Goal: Task Accomplishment & Management: Use online tool/utility

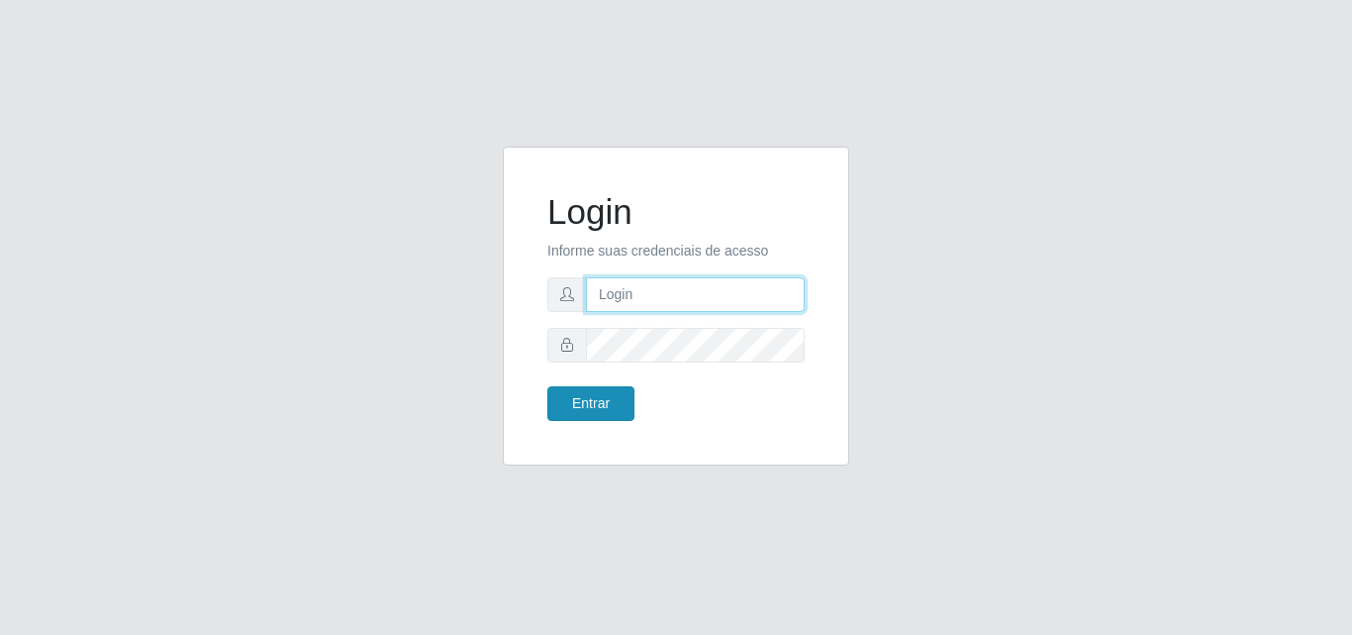
type input "[PERSON_NAME][EMAIL_ADDRESS][DOMAIN_NAME]"
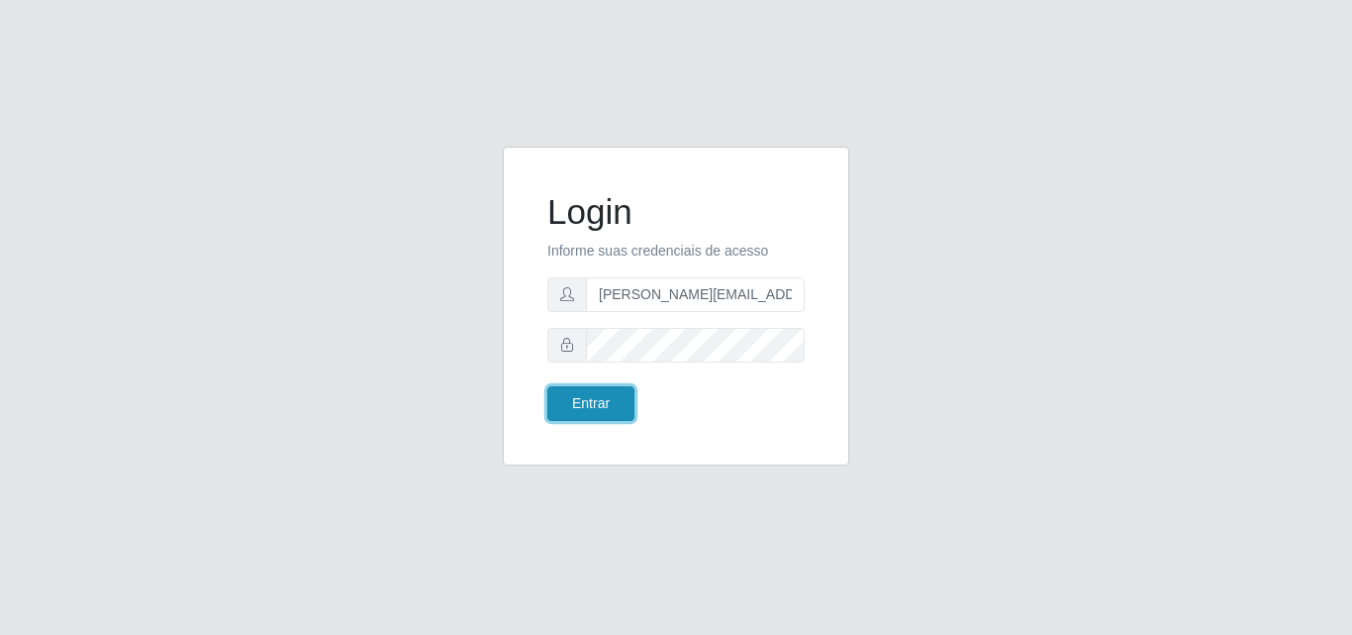
click at [598, 410] on button "Entrar" at bounding box center [590, 403] width 87 height 35
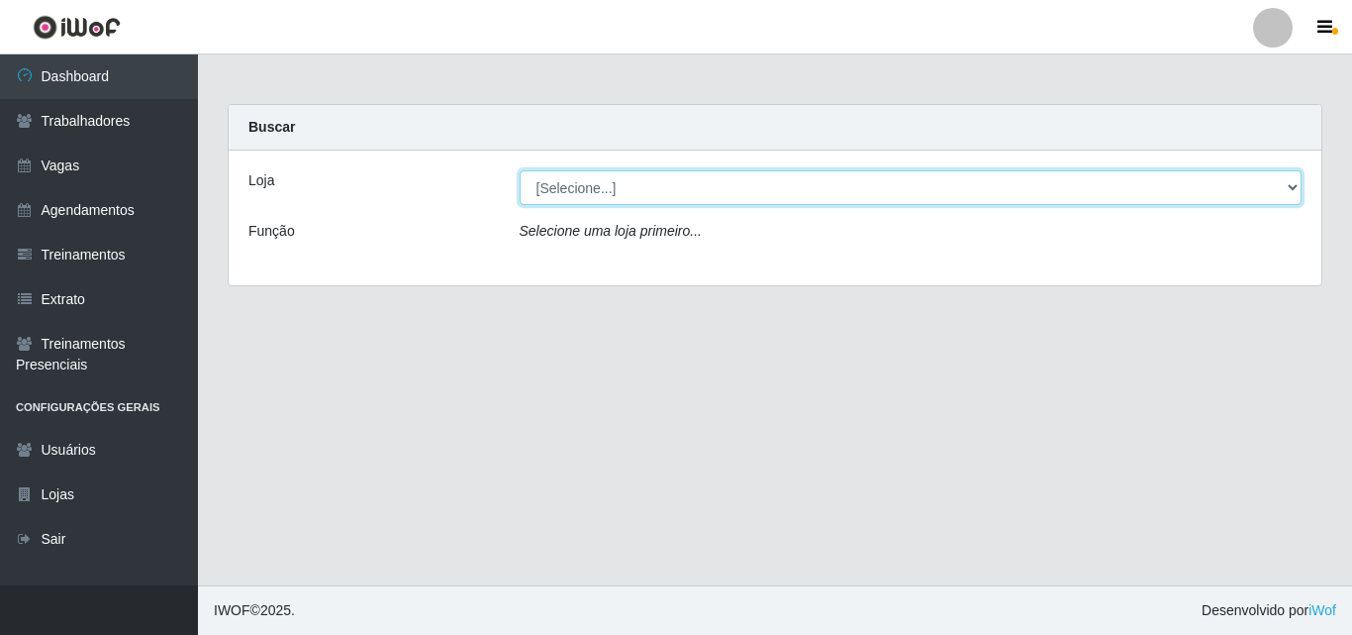
click at [1296, 185] on select "[Selecione...] Sempre Tem - [GEOGRAPHIC_DATA]" at bounding box center [911, 187] width 783 height 35
select select "508"
click at [520, 170] on select "[Selecione...] Sempre Tem - [GEOGRAPHIC_DATA]" at bounding box center [911, 187] width 783 height 35
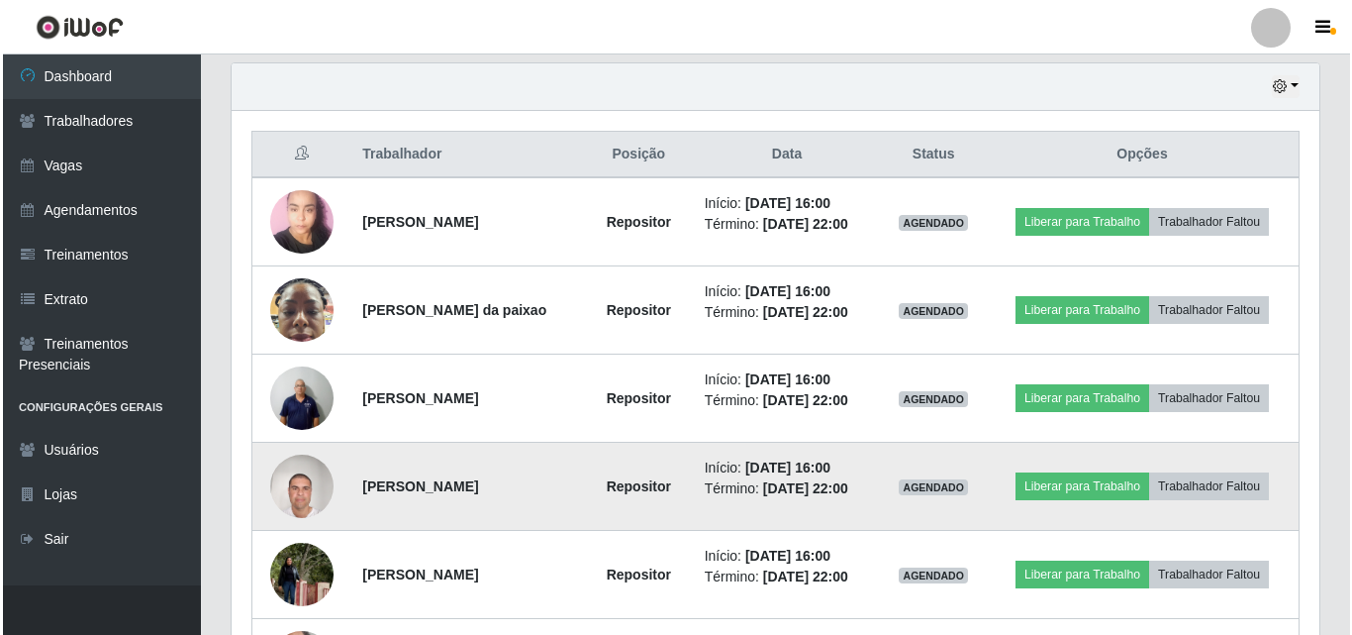
scroll to position [693, 0]
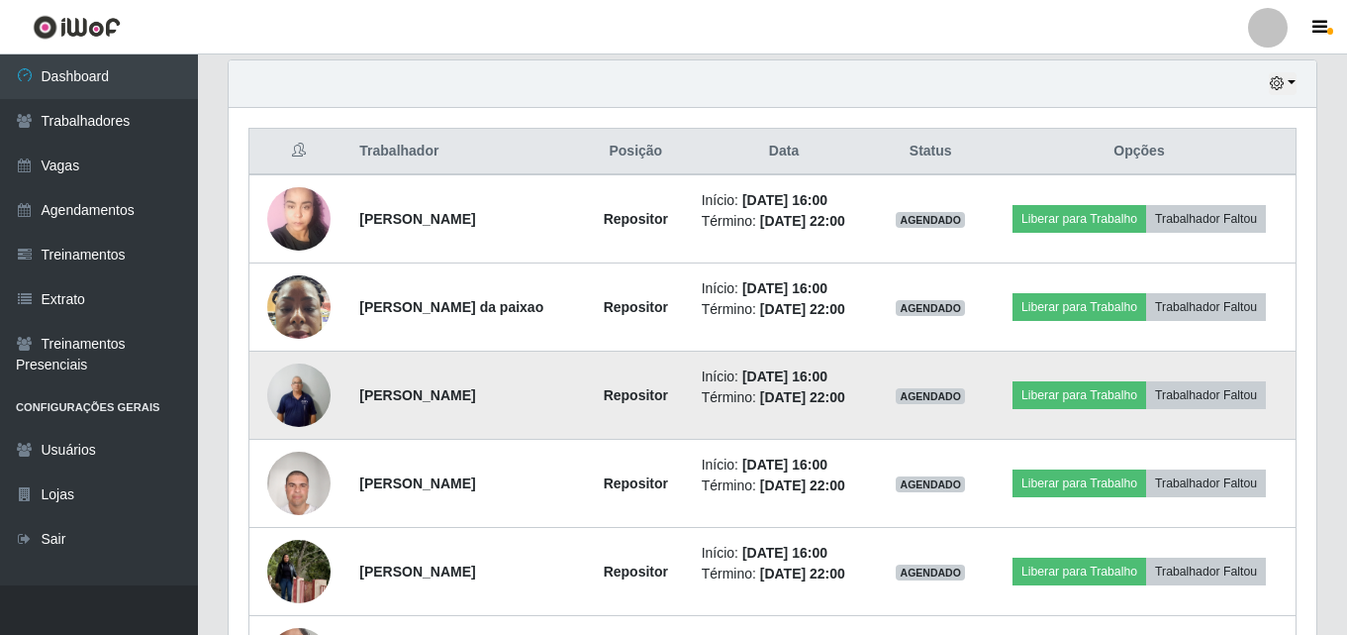
click at [307, 391] on img at bounding box center [298, 394] width 63 height 84
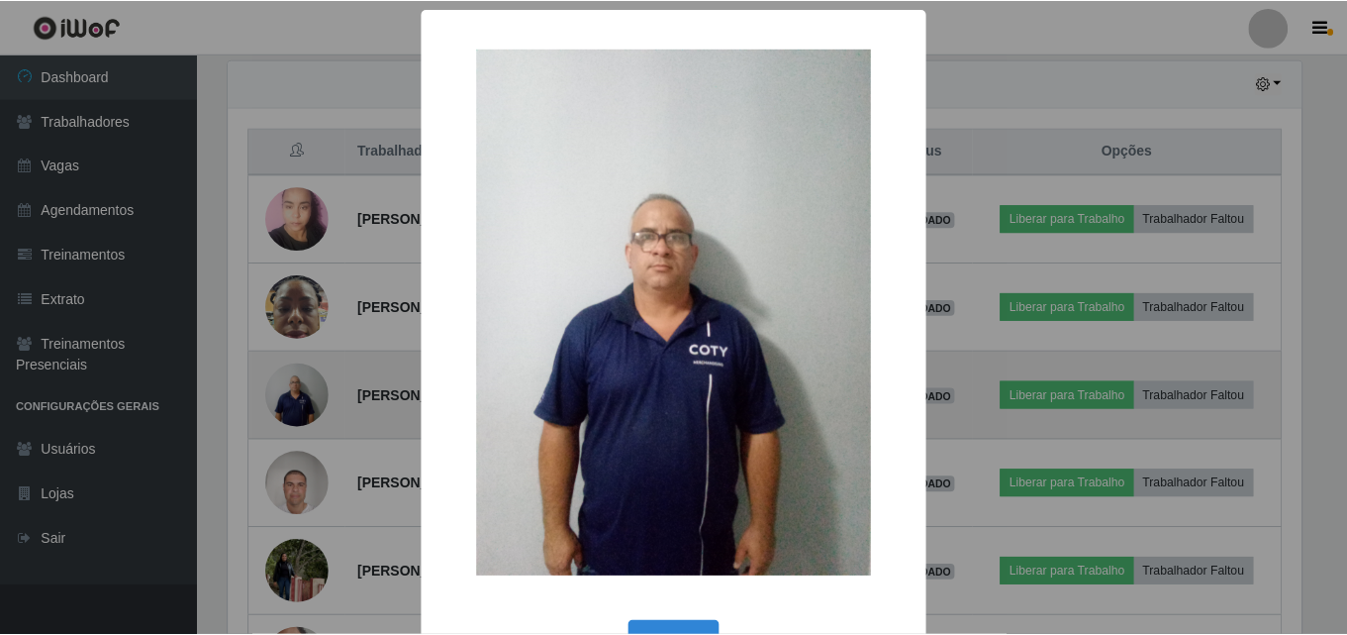
scroll to position [411, 1078]
click at [307, 391] on div "× OK Cancel" at bounding box center [676, 317] width 1352 height 635
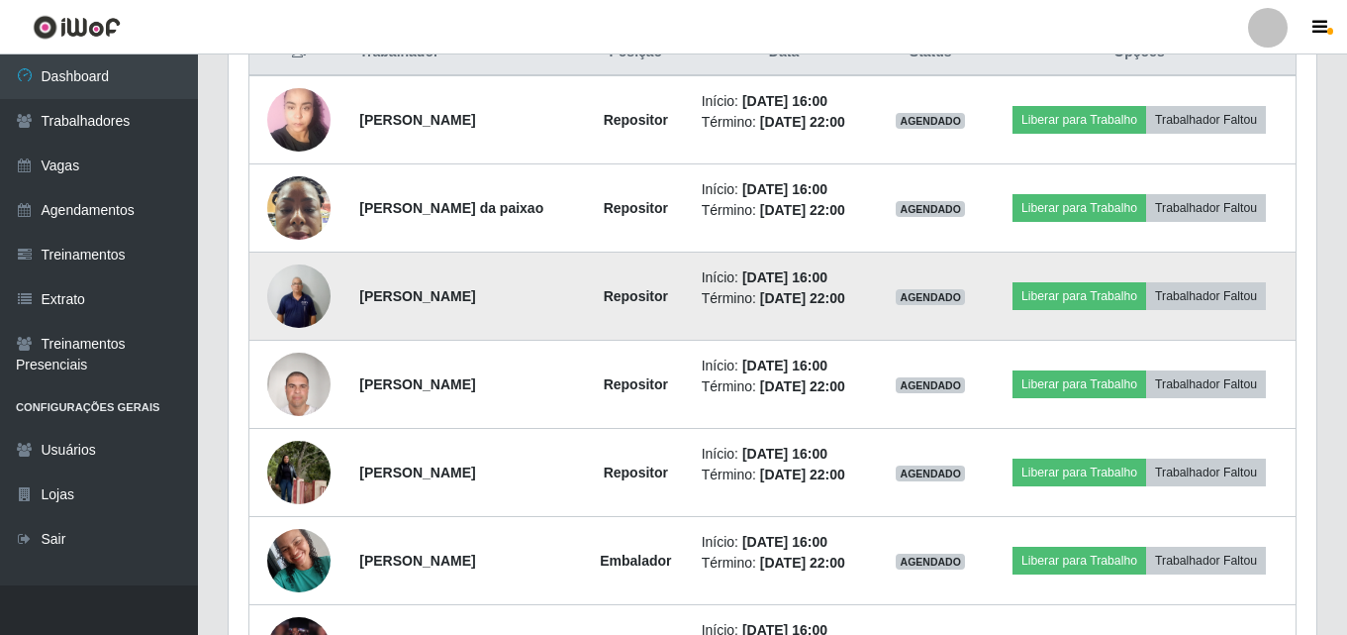
scroll to position [891, 0]
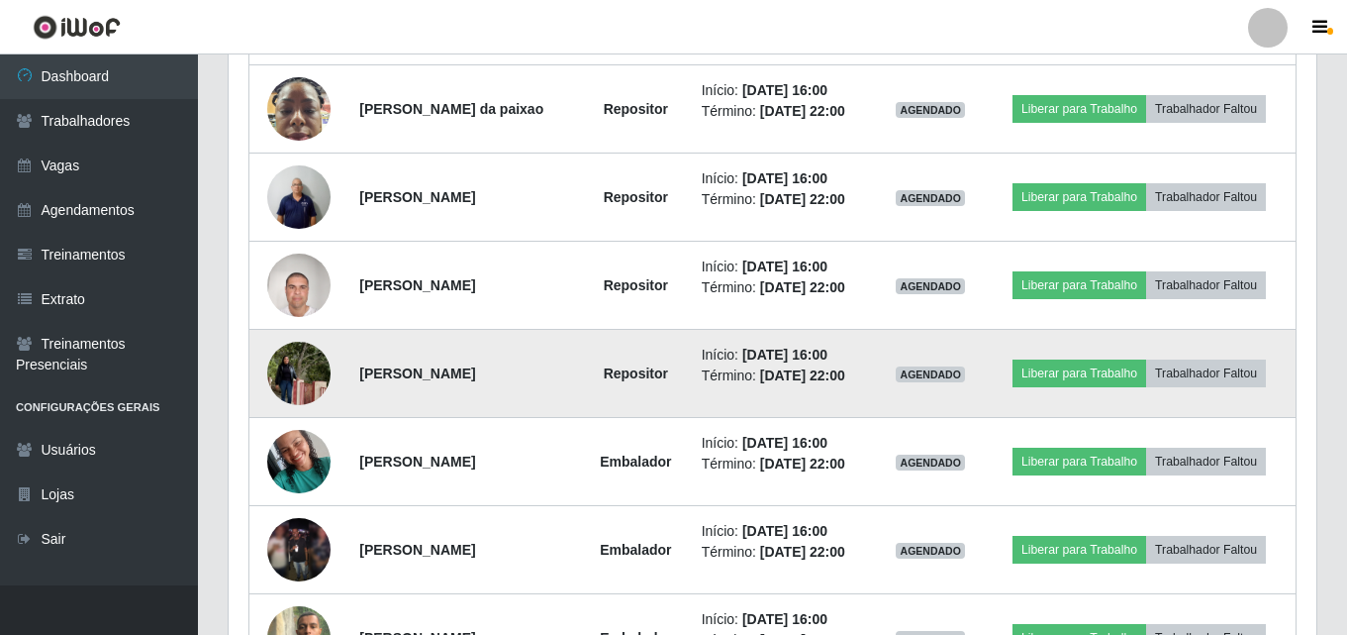
click at [300, 377] on img at bounding box center [298, 373] width 63 height 113
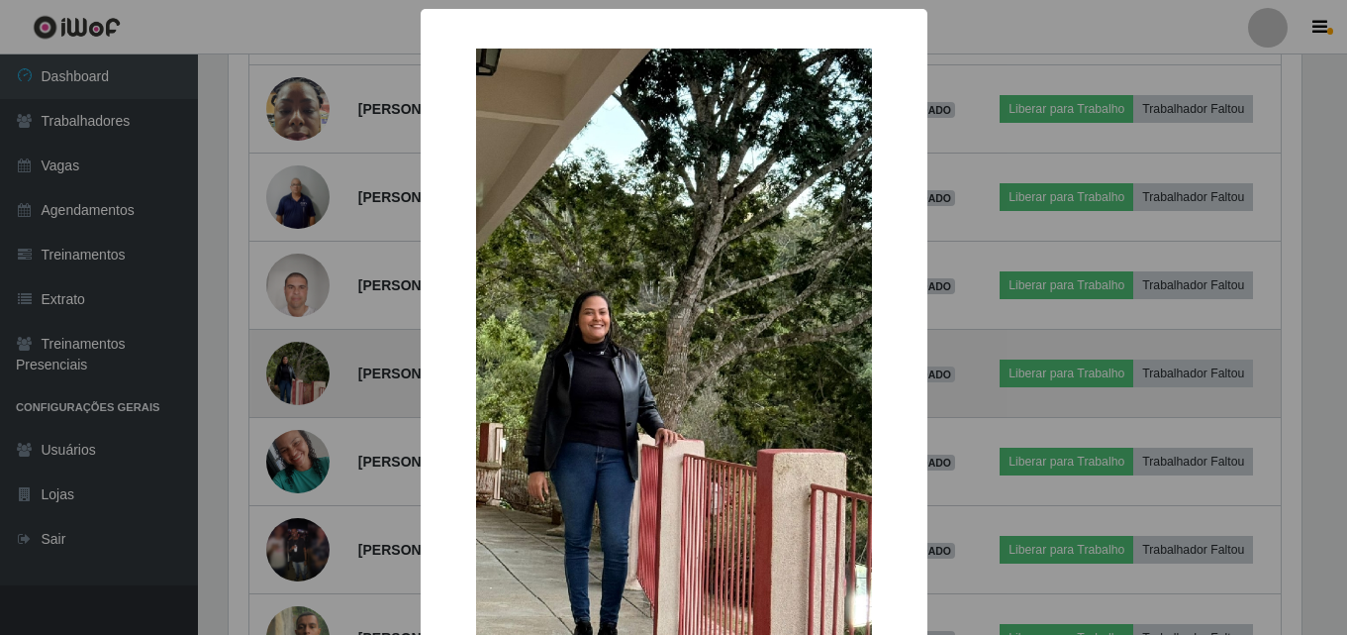
scroll to position [411, 1078]
click at [300, 377] on div "× OK Cancel" at bounding box center [676, 317] width 1352 height 635
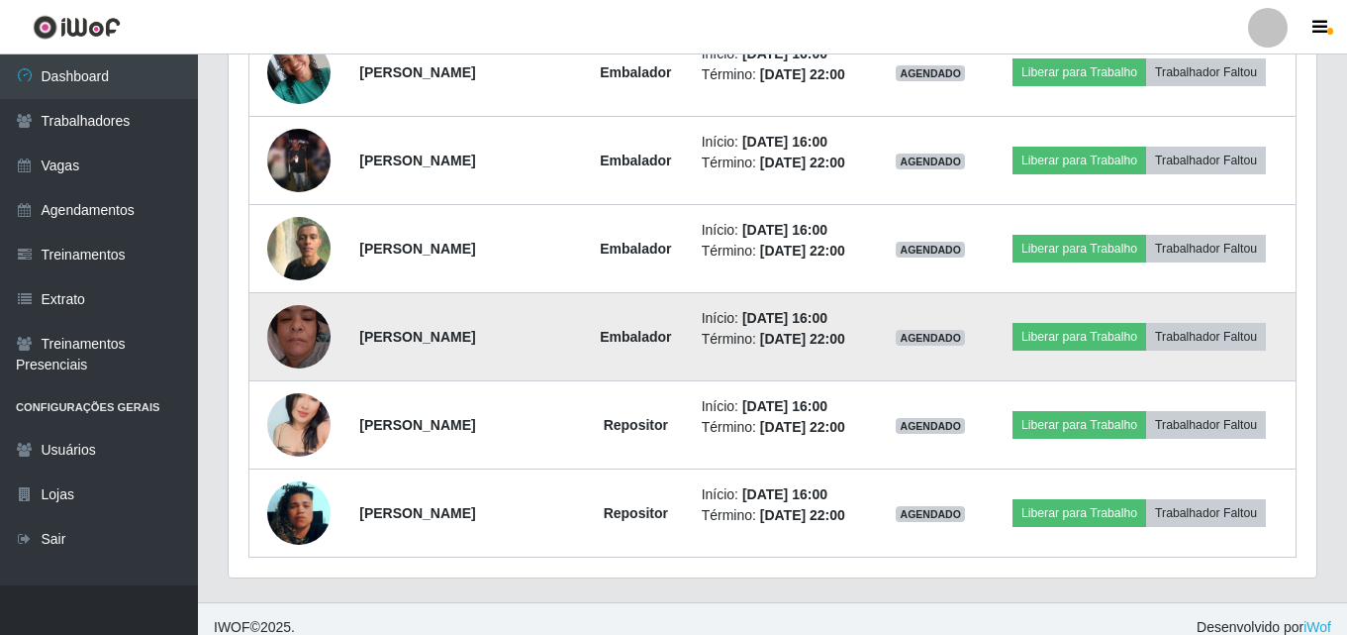
scroll to position [1287, 0]
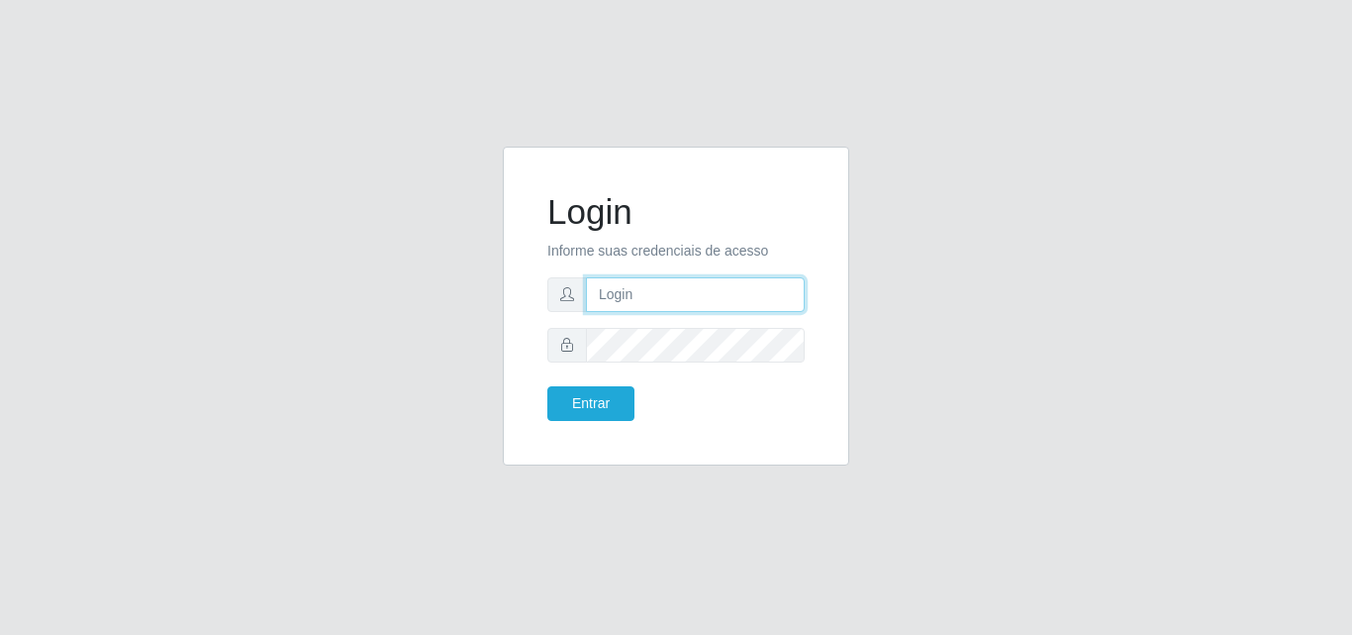
type input "[PERSON_NAME][EMAIL_ADDRESS][DOMAIN_NAME]"
